Goal: Task Accomplishment & Management: Manage account settings

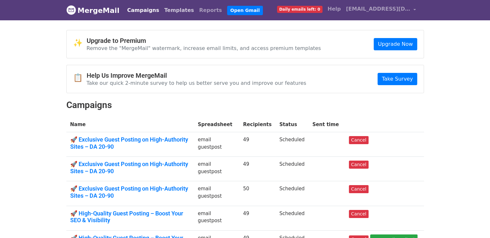
click at [171, 11] on link "Templates" at bounding box center [179, 10] width 35 height 13
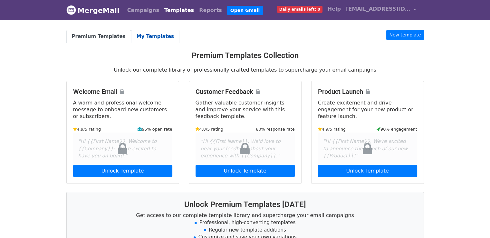
click at [149, 38] on link "My Templates" at bounding box center [155, 36] width 48 height 13
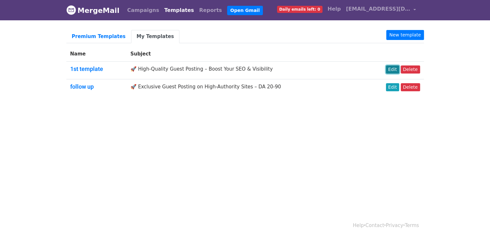
click at [394, 69] on link "Edit" at bounding box center [392, 69] width 13 height 8
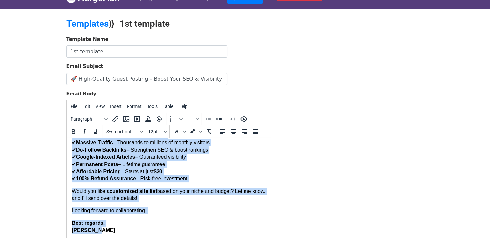
scroll to position [88, 0]
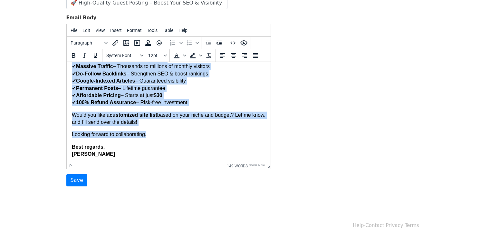
drag, startPoint x: 72, startPoint y: 72, endPoint x: 225, endPoint y: 135, distance: 165.1
click at [225, 135] on body "Hi, I recently came across one of your articles and was truly impressed by how …" at bounding box center [169, 48] width 194 height 217
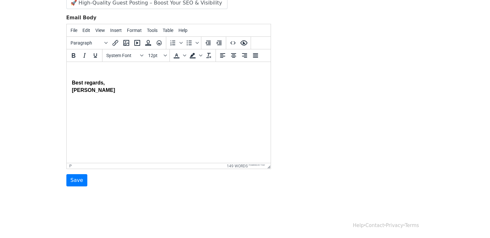
scroll to position [0, 0]
paste body
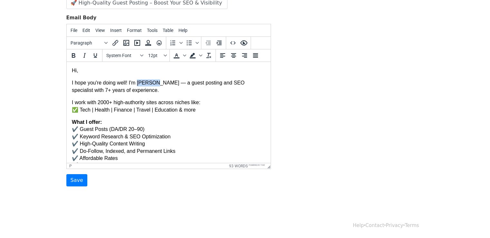
drag, startPoint x: 137, startPoint y: 84, endPoint x: 153, endPoint y: 86, distance: 15.6
click at [153, 86] on p "I hope you're doing well! I'm Aurelia — a guest posting and SEO specialist with…" at bounding box center [169, 86] width 194 height 14
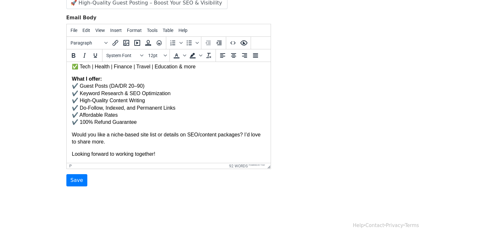
scroll to position [63, 0]
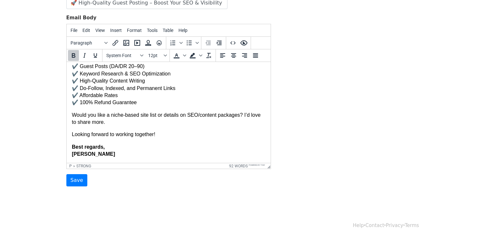
drag, startPoint x: 71, startPoint y: 155, endPoint x: 79, endPoint y: 155, distance: 7.7
click at [79, 155] on html "Hi, I hope you're doing well! I'm — a guest posting and SEO specialist with 7+ …" at bounding box center [168, 81] width 204 height 164
drag, startPoint x: 71, startPoint y: 154, endPoint x: 79, endPoint y: 154, distance: 7.7
click at [79, 154] on html "Hi, I hope you're doing well! I'm — a guest posting and SEO specialist with 7+ …" at bounding box center [168, 81] width 204 height 164
drag, startPoint x: 71, startPoint y: 155, endPoint x: 80, endPoint y: 157, distance: 9.5
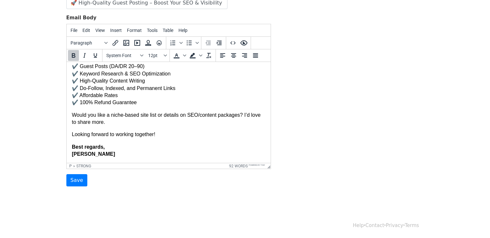
click at [80, 157] on html "Hi, I hope you're doing well! I'm — a guest posting and SEO specialist with 7+ …" at bounding box center [168, 81] width 204 height 164
click at [72, 155] on strong "Best regards, Francesca" at bounding box center [93, 150] width 43 height 13
drag, startPoint x: 71, startPoint y: 155, endPoint x: 99, endPoint y: 157, distance: 27.7
click at [99, 157] on p "Best regards, Francesca" at bounding box center [169, 150] width 194 height 14
copy strong "[PERSON_NAME]"
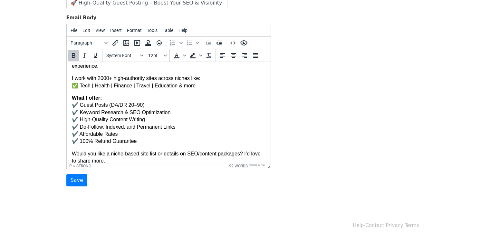
scroll to position [0, 0]
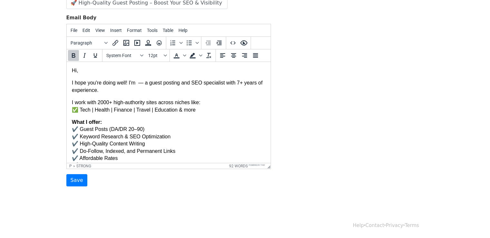
click at [135, 85] on p "I hope you're doing well! I'm — a guest posting and SEO specialist with 7+ year…" at bounding box center [169, 86] width 194 height 14
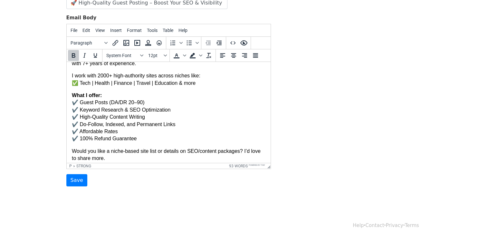
scroll to position [63, 0]
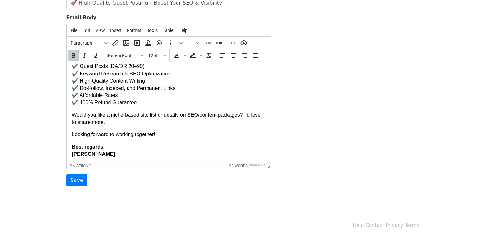
drag, startPoint x: 268, startPoint y: 83, endPoint x: 338, endPoint y: 186, distance: 124.3
click at [78, 181] on input "Save" at bounding box center [76, 180] width 21 height 12
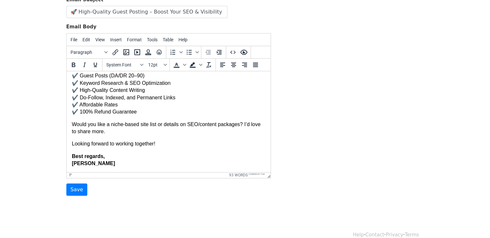
scroll to position [108, 0]
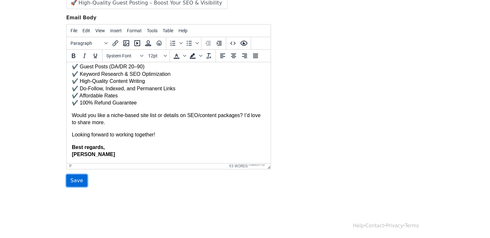
click at [77, 183] on input "Save" at bounding box center [76, 180] width 21 height 12
